Goal: Complete application form

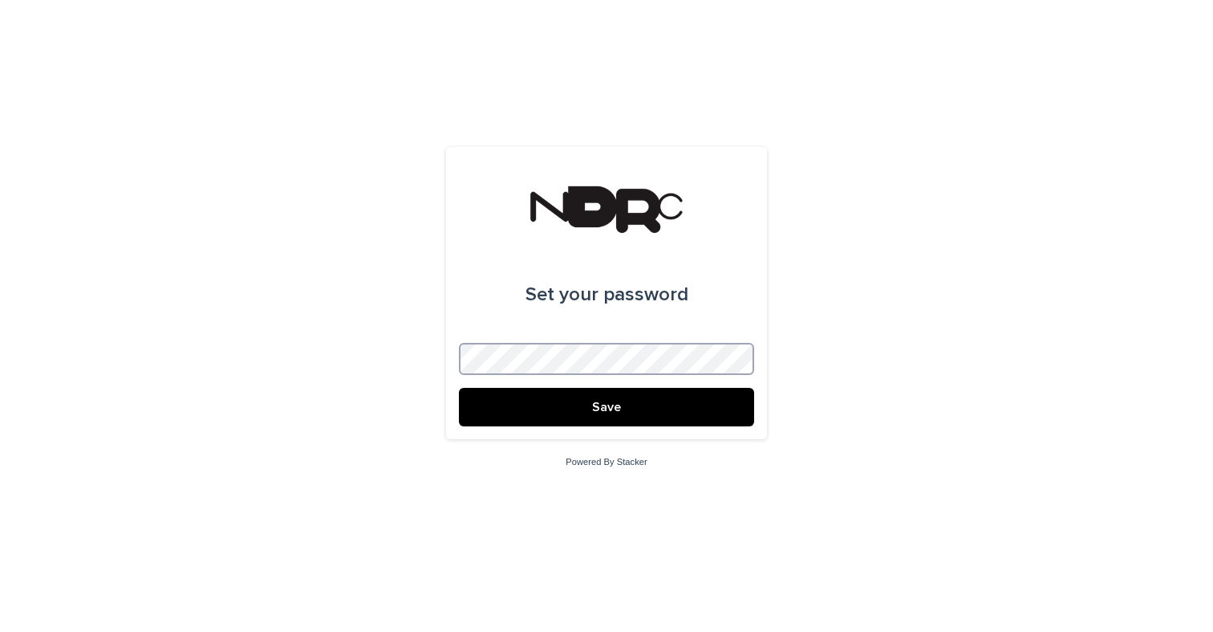
click at [459, 388] on button "Save" at bounding box center [606, 407] width 295 height 39
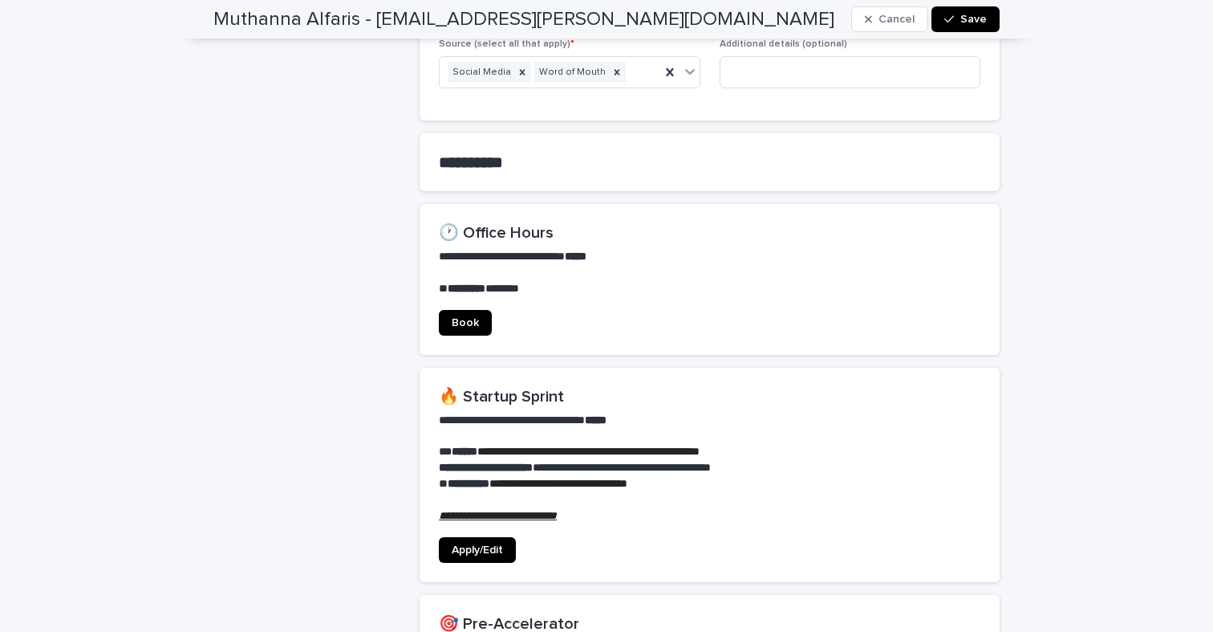
scroll to position [970, 0]
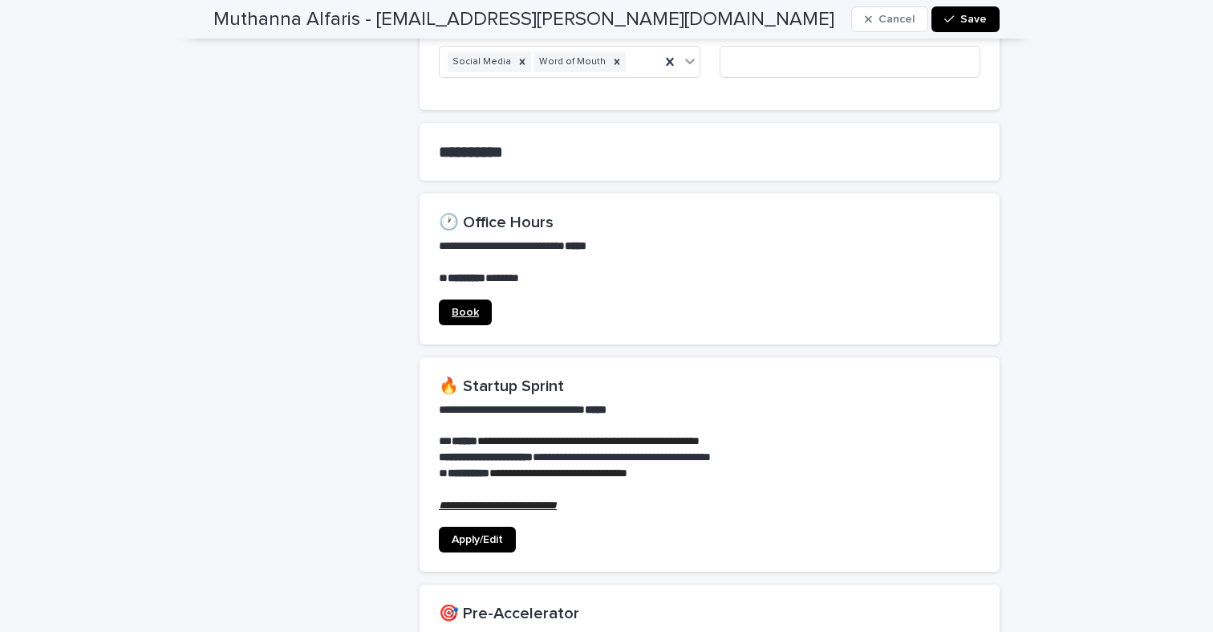
click at [461, 307] on span "Book" at bounding box center [465, 312] width 27 height 11
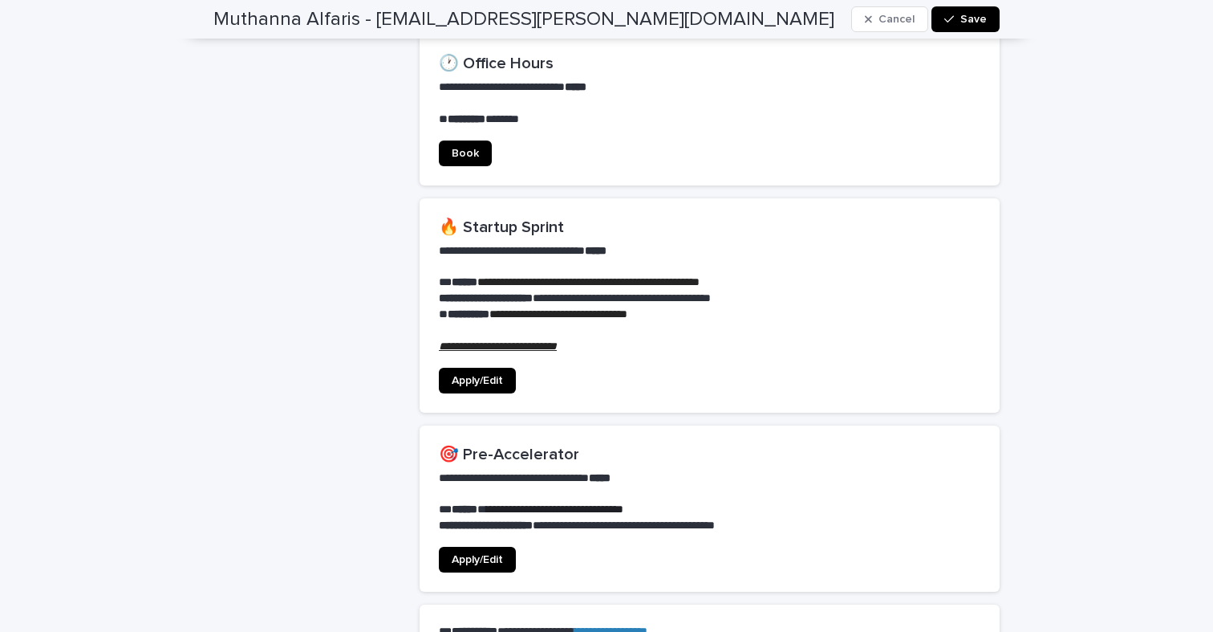
scroll to position [1088, 0]
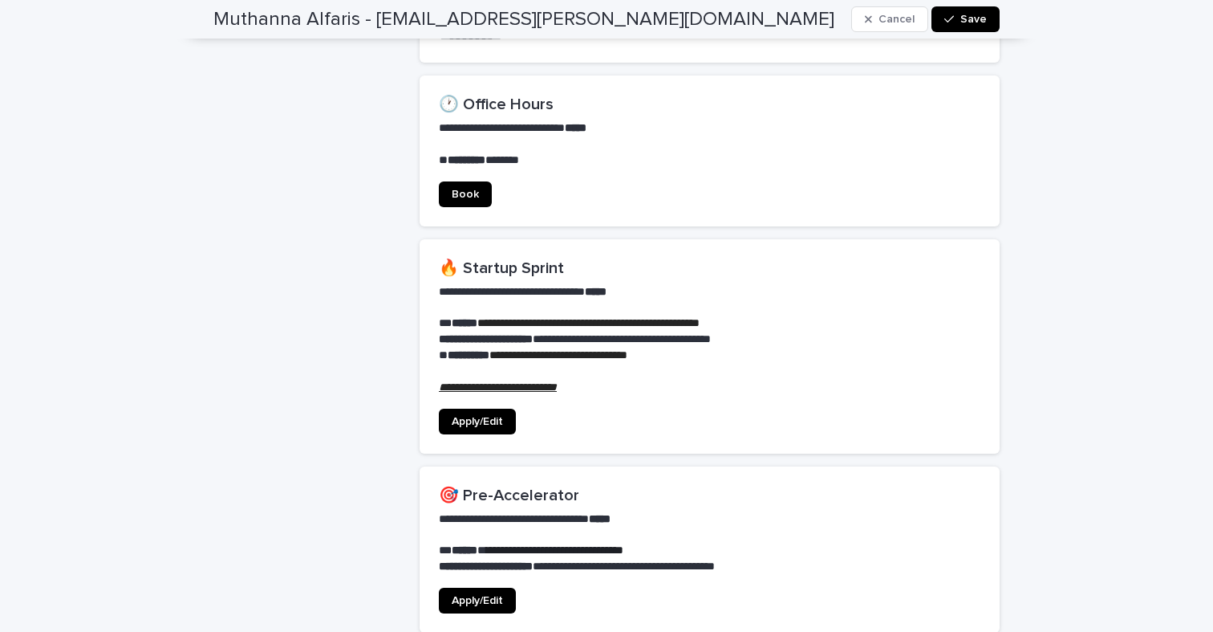
click at [496, 415] on link "Apply/Edit" at bounding box center [477, 421] width 77 height 26
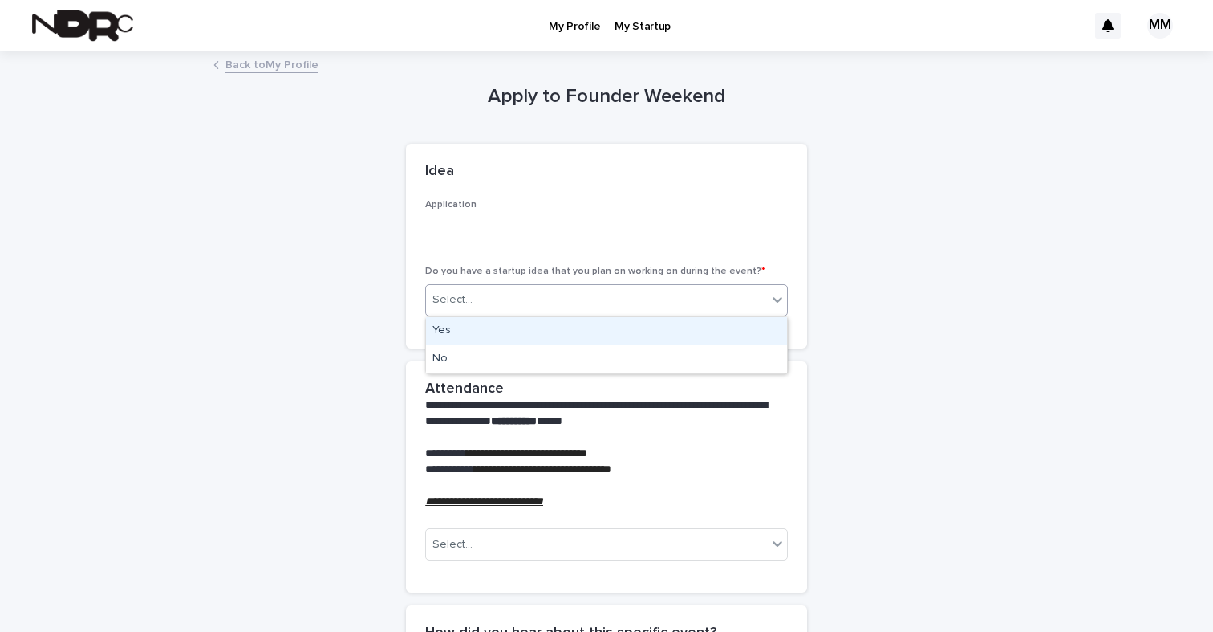
click at [510, 295] on div "Select..." at bounding box center [596, 299] width 341 height 26
click at [537, 341] on div "Yes" at bounding box center [606, 331] width 361 height 28
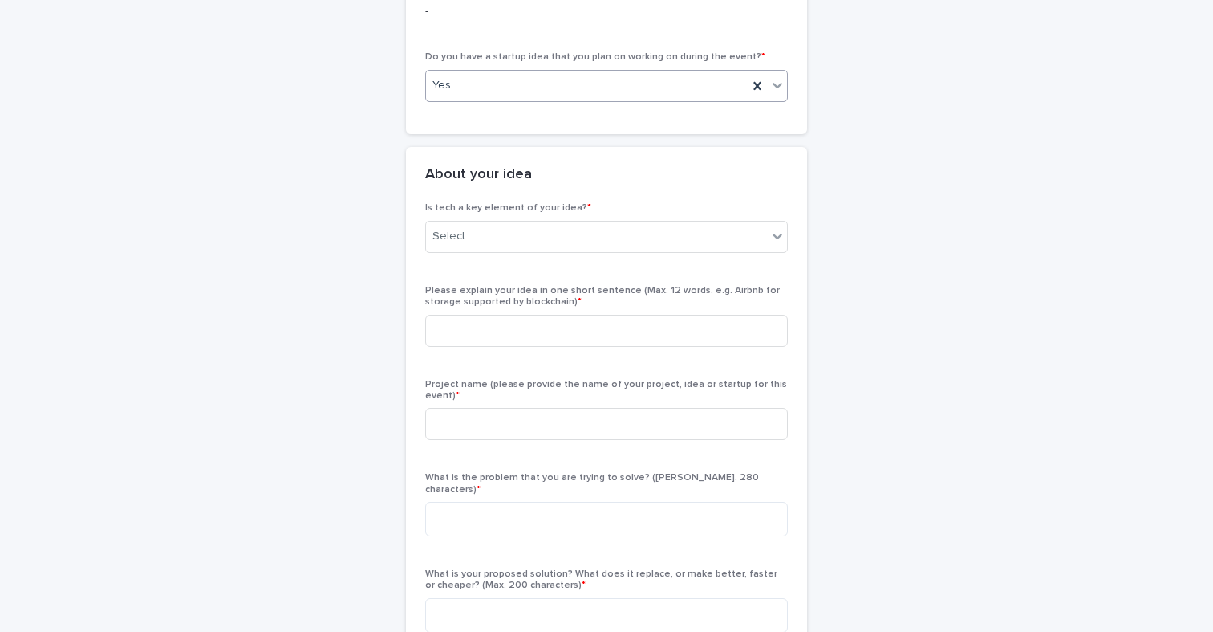
scroll to position [206, 0]
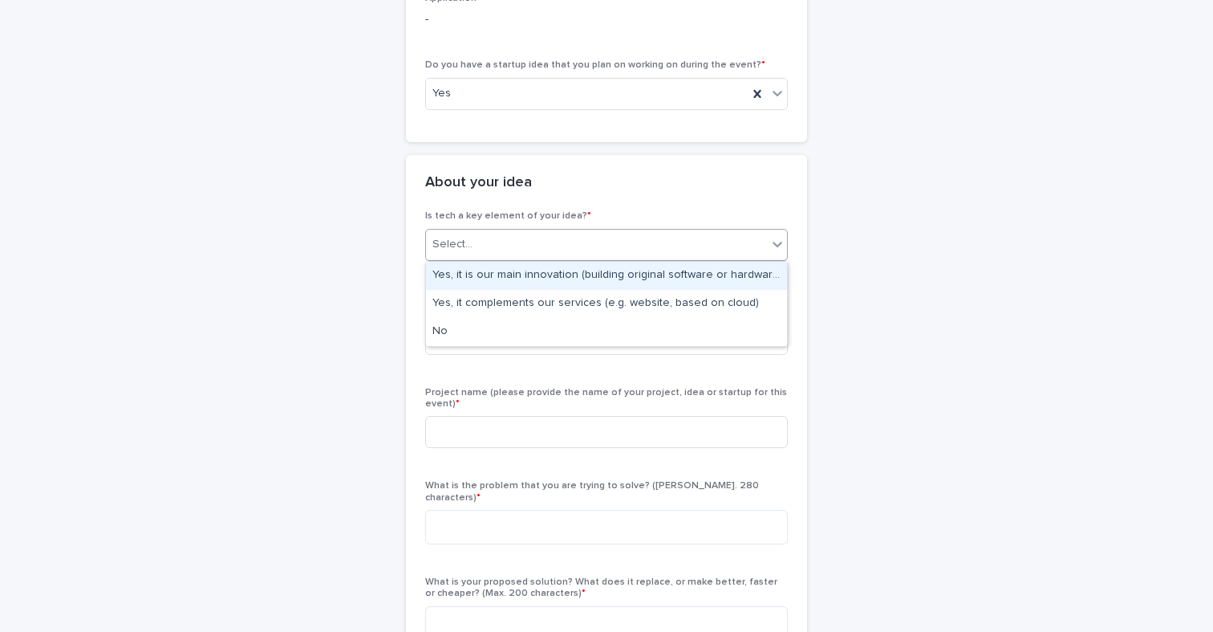
click at [530, 251] on div "Select..." at bounding box center [596, 244] width 341 height 26
click at [543, 276] on div "Yes, it is our main innovation (building original software or hardware)" at bounding box center [606, 276] width 361 height 28
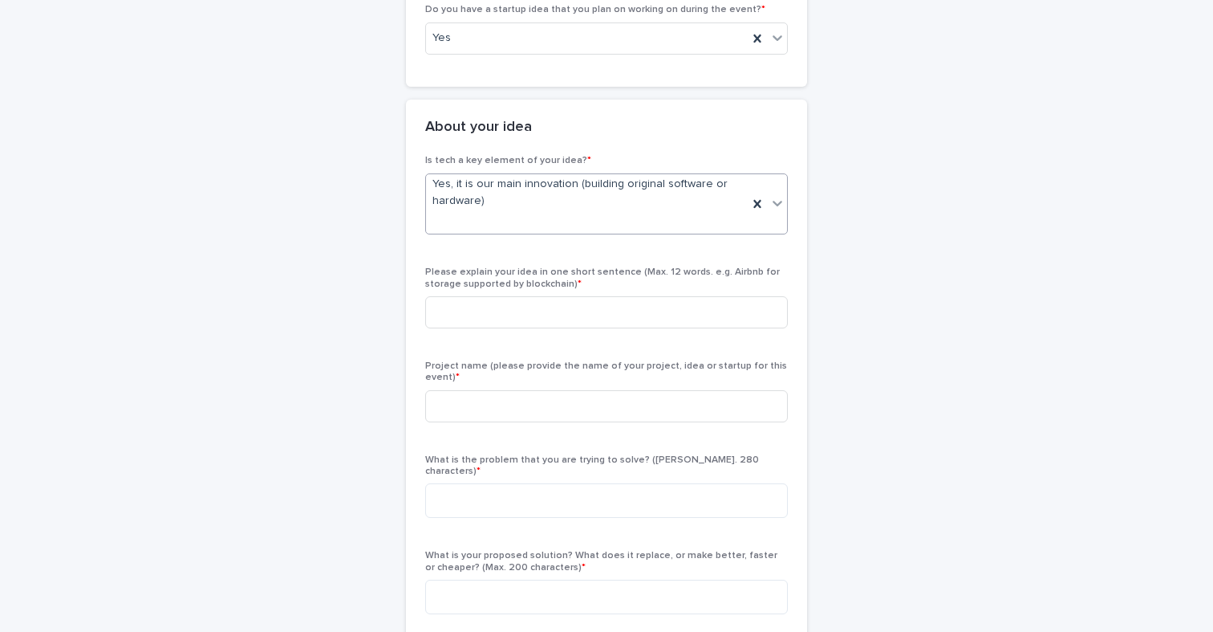
scroll to position [323, 0]
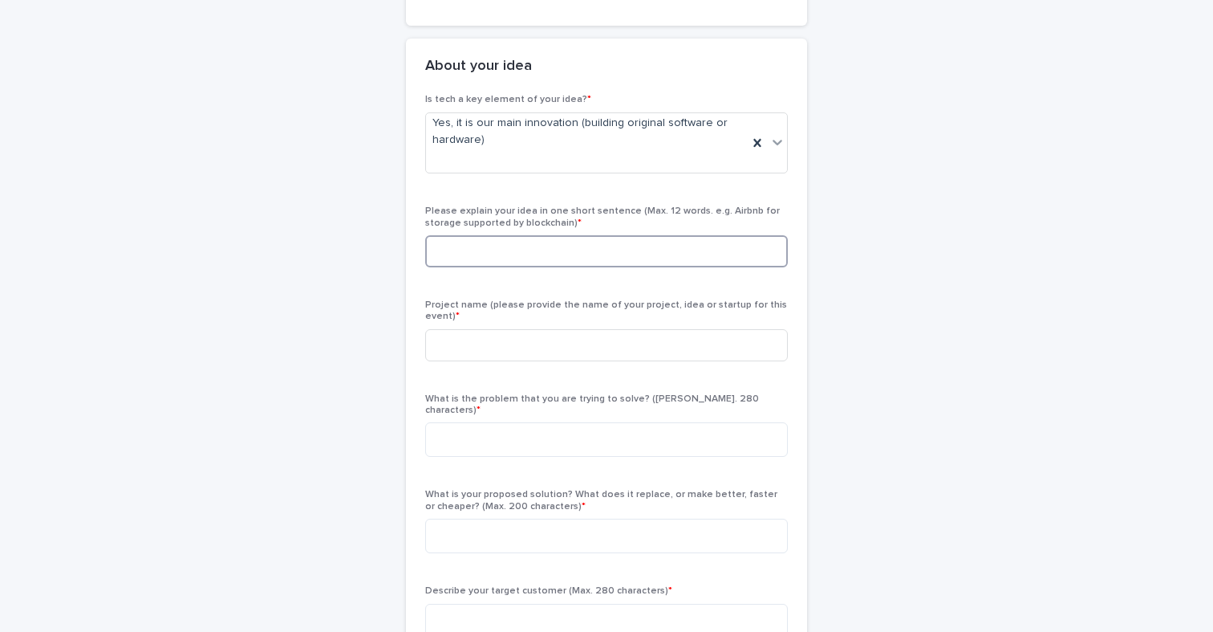
click at [526, 254] on input at bounding box center [606, 251] width 363 height 32
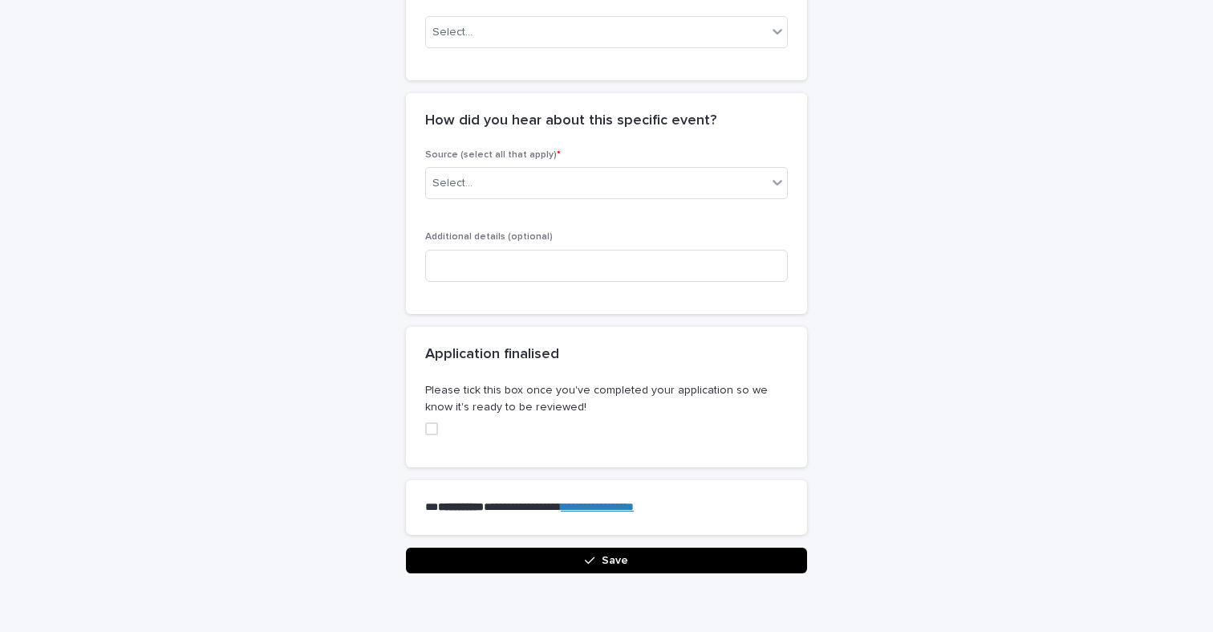
scroll to position [1578, 0]
